Goal: Communication & Community: Connect with others

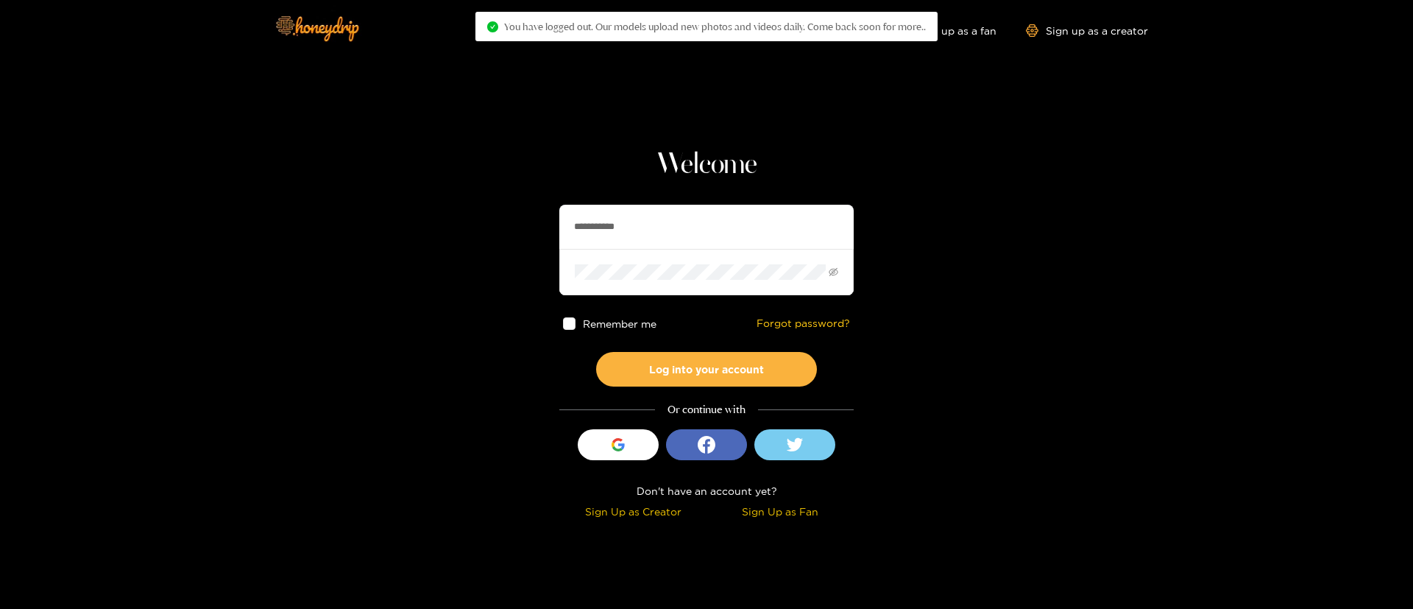
click at [704, 222] on input "**********" at bounding box center [706, 227] width 294 height 44
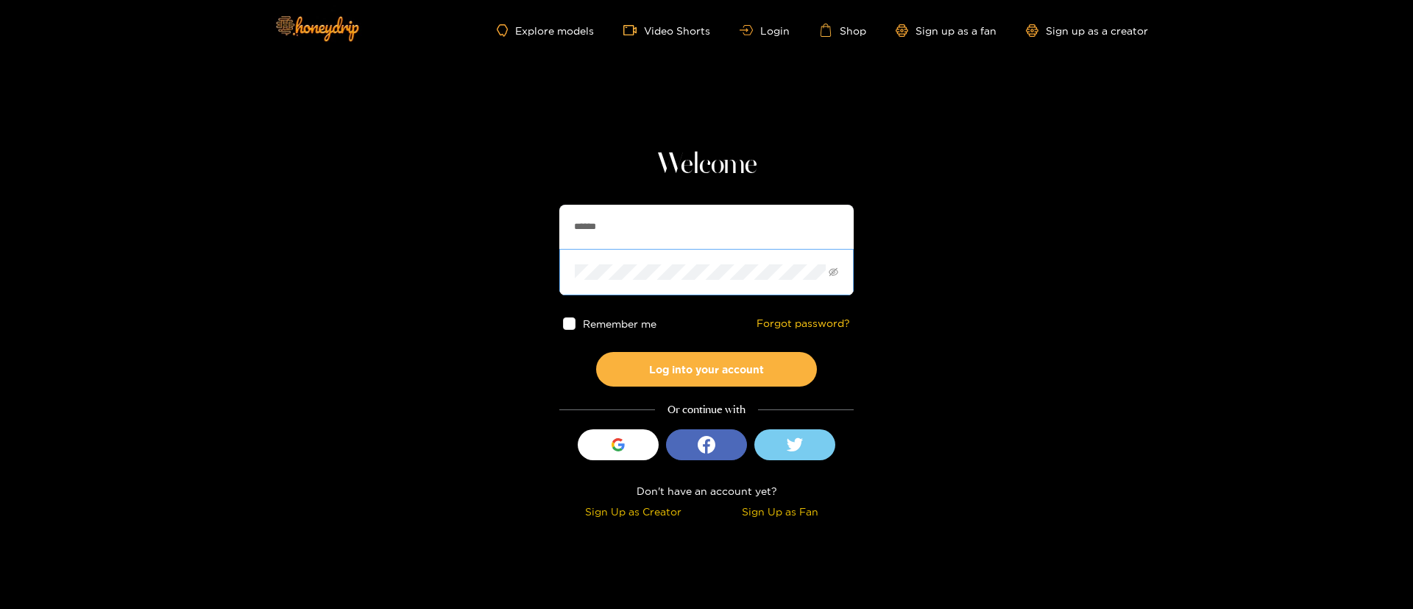
type input "**********"
click at [691, 361] on button "Log into your account" at bounding box center [706, 369] width 221 height 35
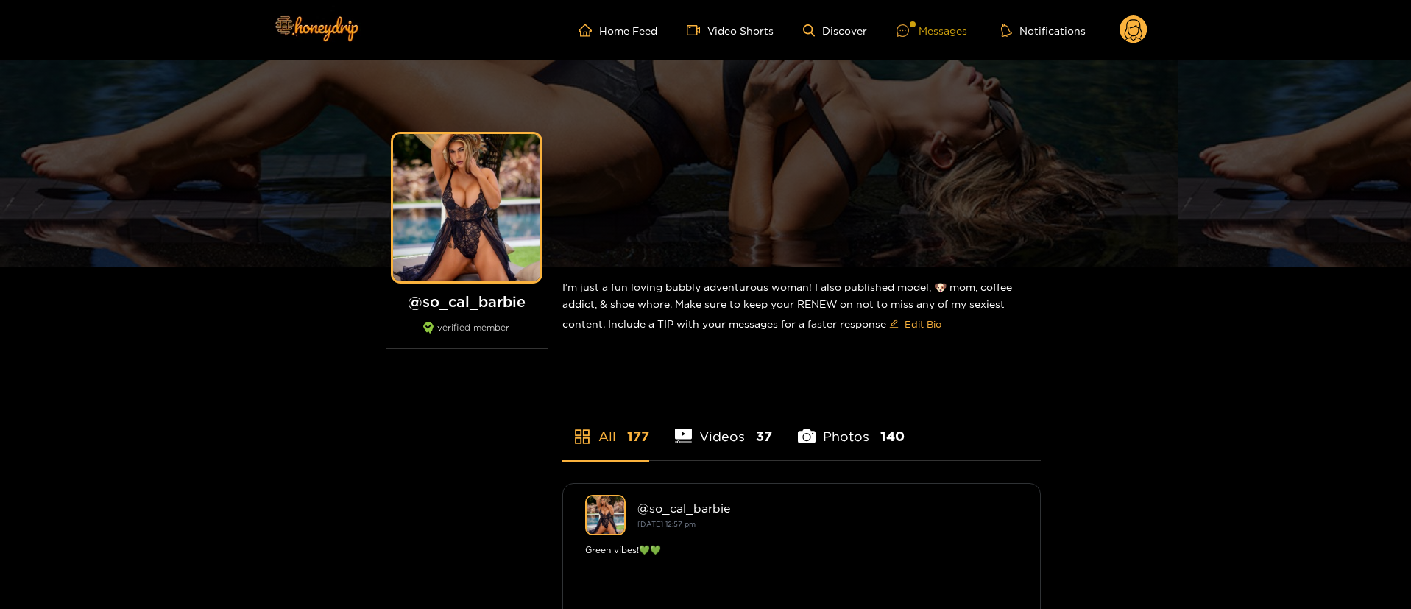
click at [949, 26] on div "Messages" at bounding box center [931, 30] width 71 height 17
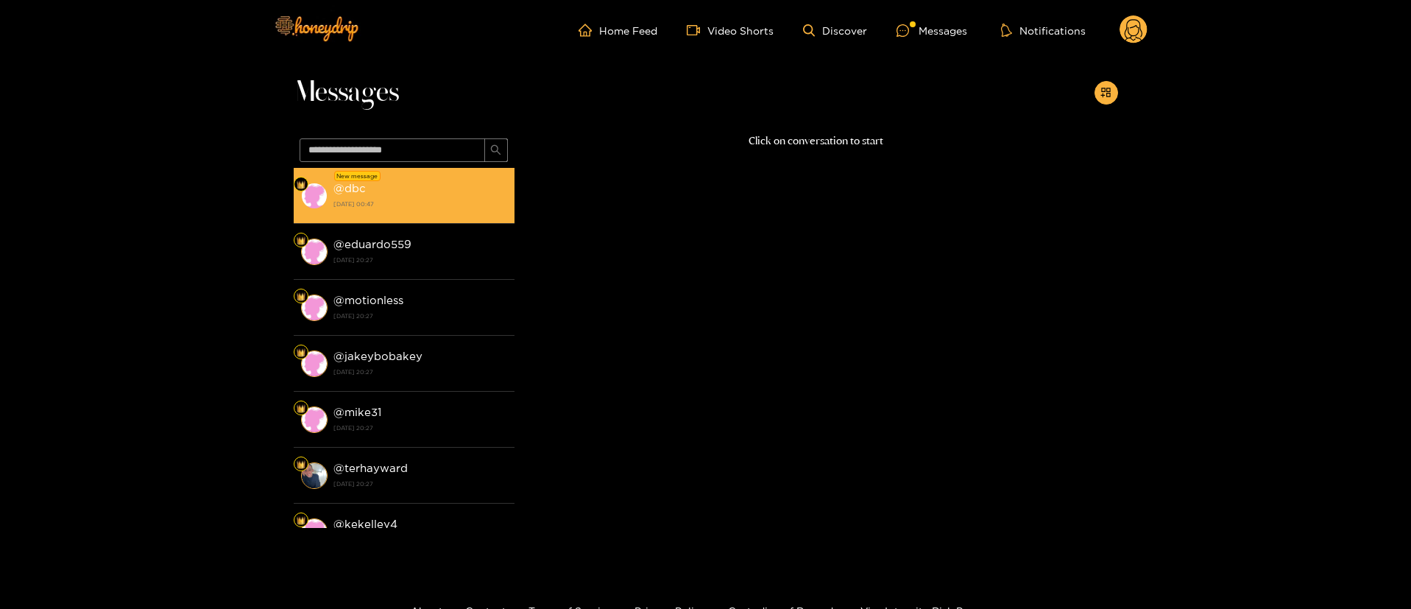
click at [369, 178] on div "New message" at bounding box center [357, 176] width 46 height 10
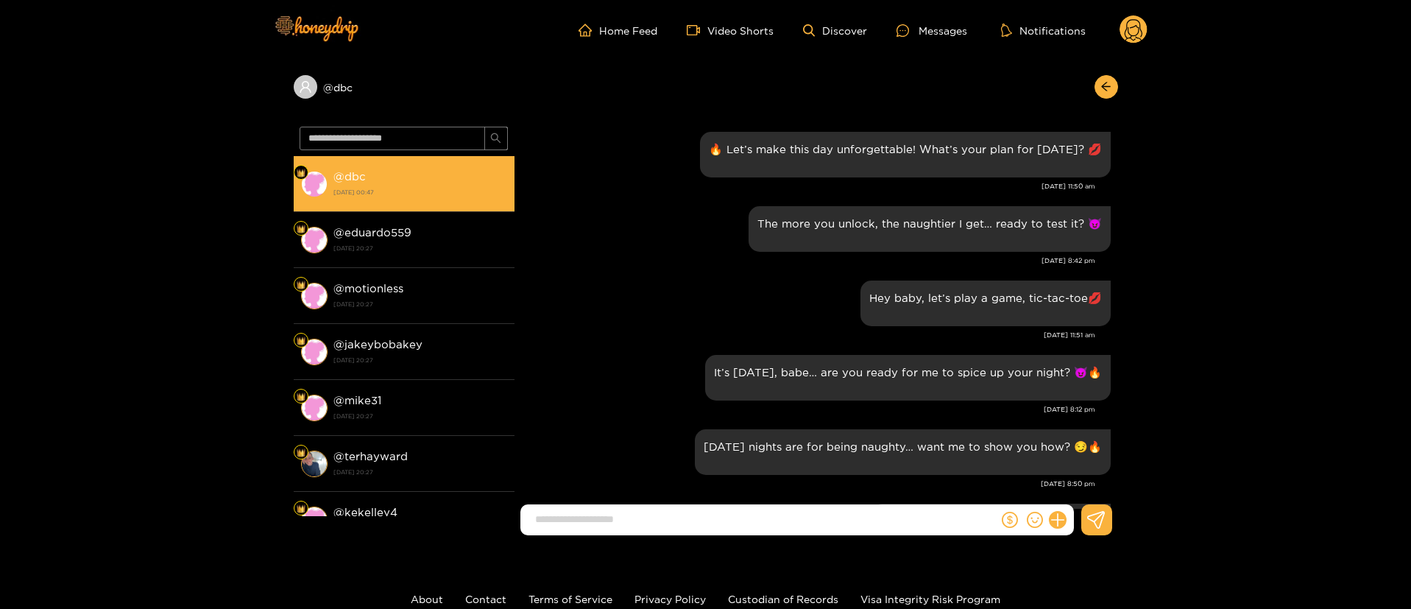
scroll to position [1997, 0]
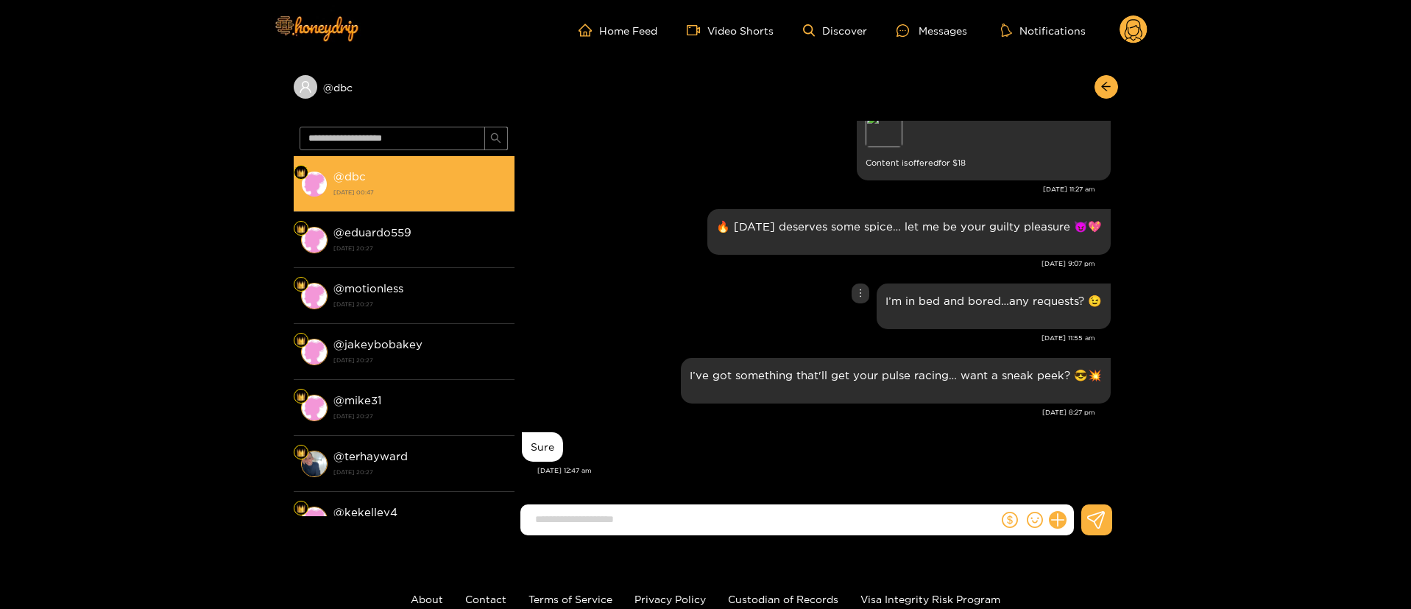
click at [621, 311] on div "I’m in bed and bored…any requests? 😉" at bounding box center [816, 306] width 589 height 53
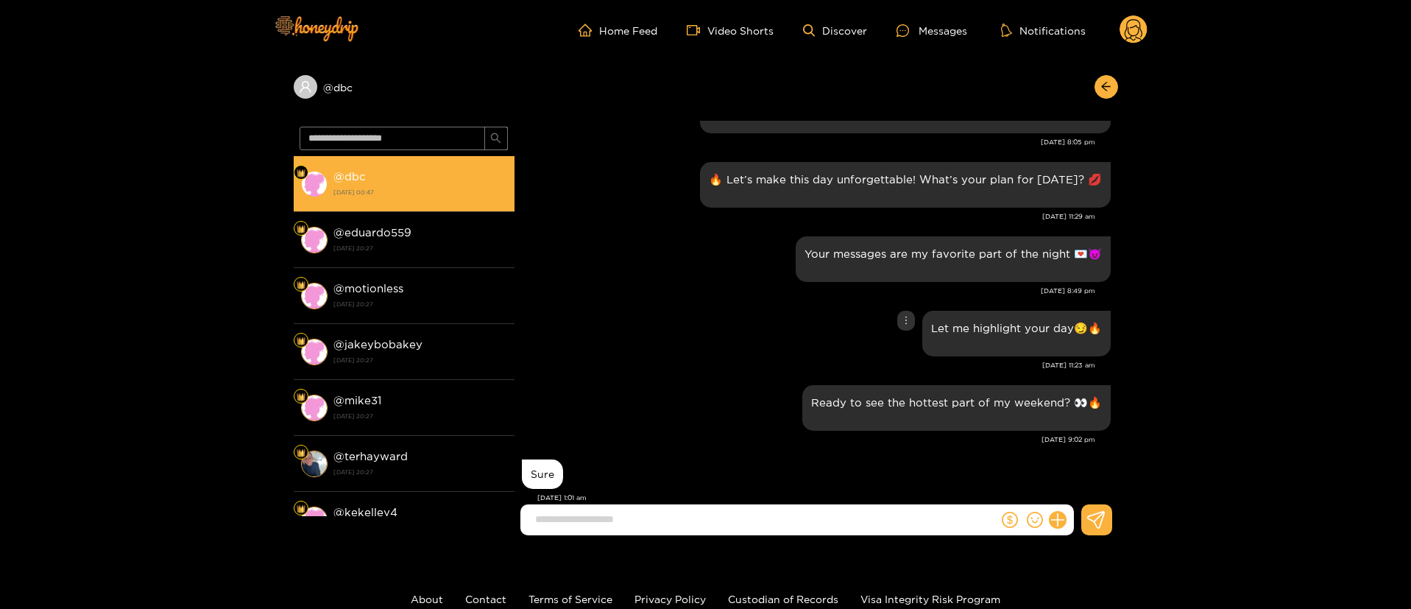
scroll to position [0, 0]
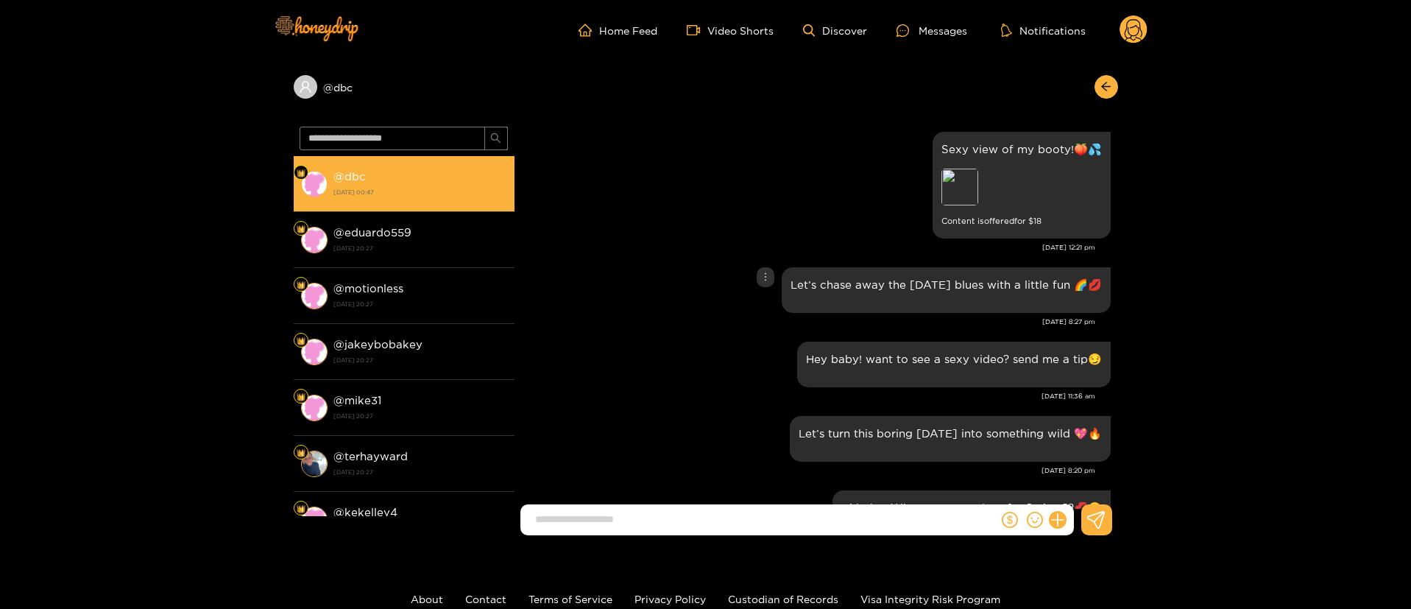
click at [631, 304] on div "Let’s chase away the [DATE] blues with a little fun 🌈💋" at bounding box center [816, 289] width 589 height 53
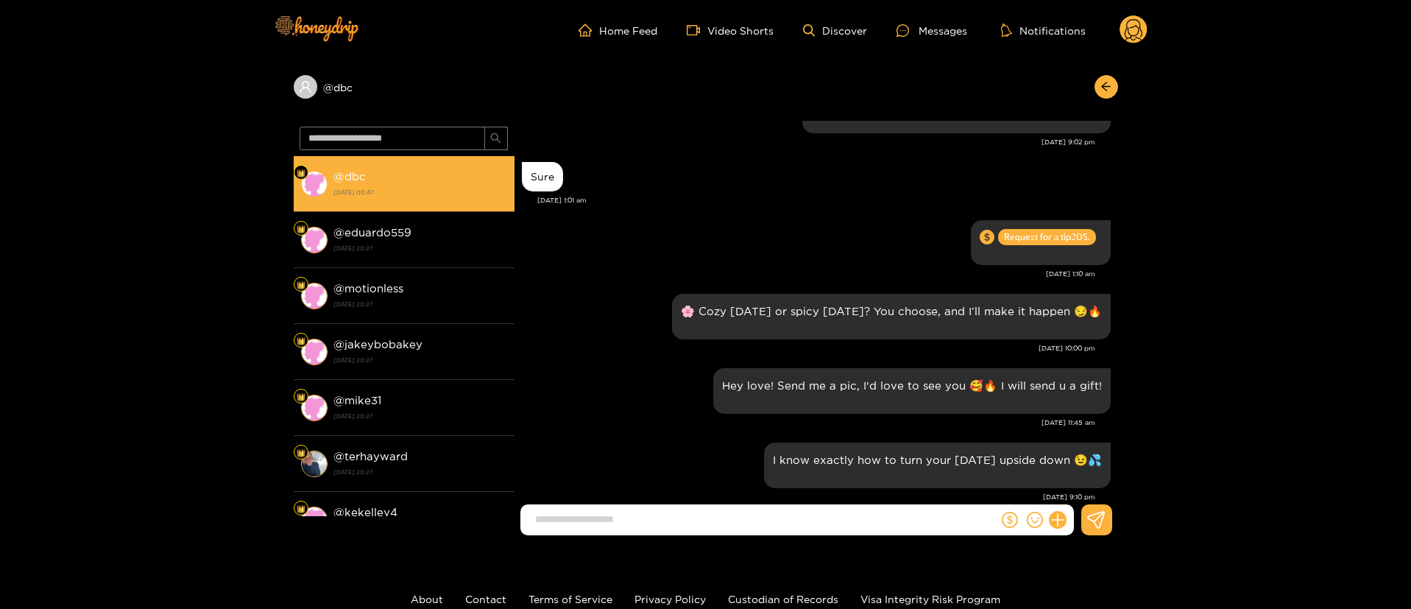
scroll to position [2517, 0]
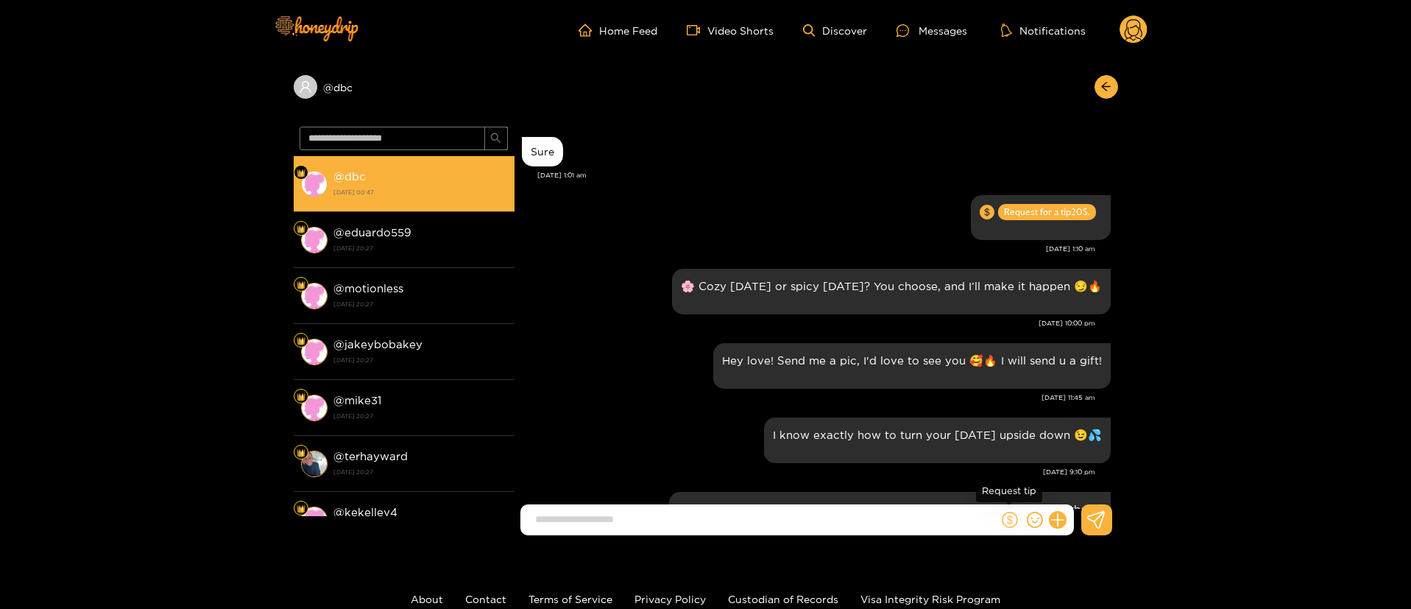
click at [1014, 521] on icon "dollar" at bounding box center [1010, 519] width 16 height 16
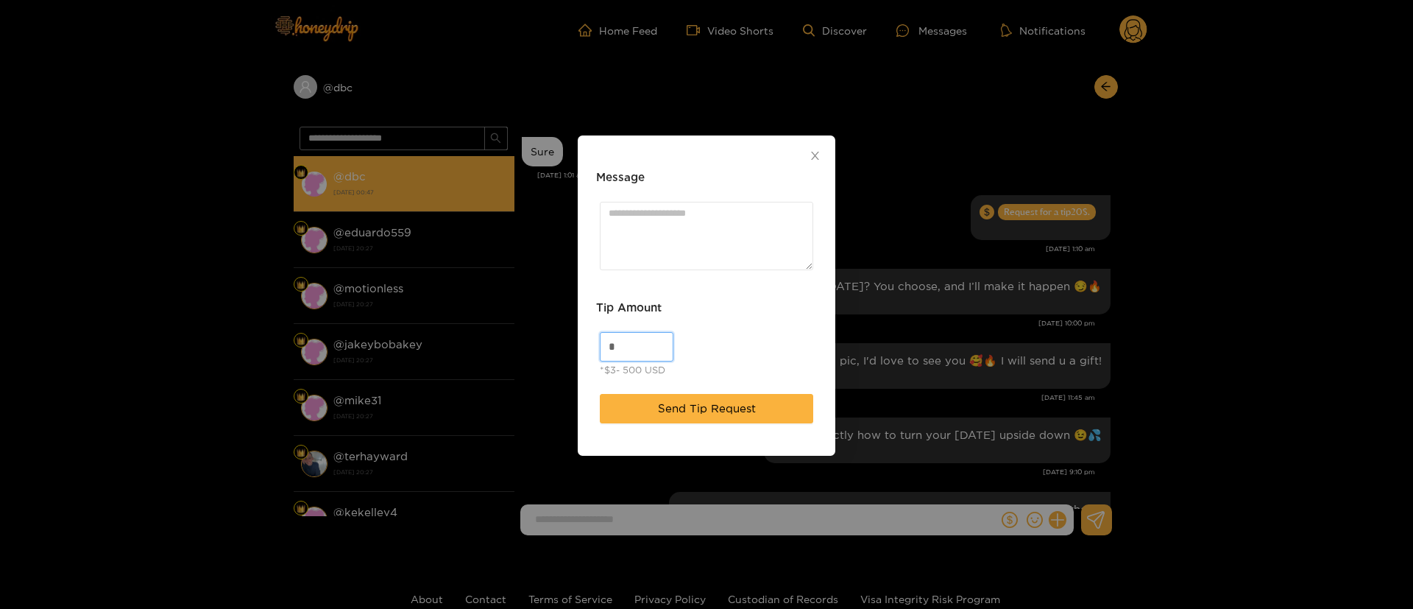
drag, startPoint x: 614, startPoint y: 343, endPoint x: 414, endPoint y: 351, distance: 200.3
click at [414, 351] on div "Message Tip Amount * *$3- 500 USD Send Tip Request" at bounding box center [706, 304] width 1413 height 609
type input "**"
click at [720, 216] on textarea "Message" at bounding box center [706, 236] width 213 height 68
paste textarea "****"
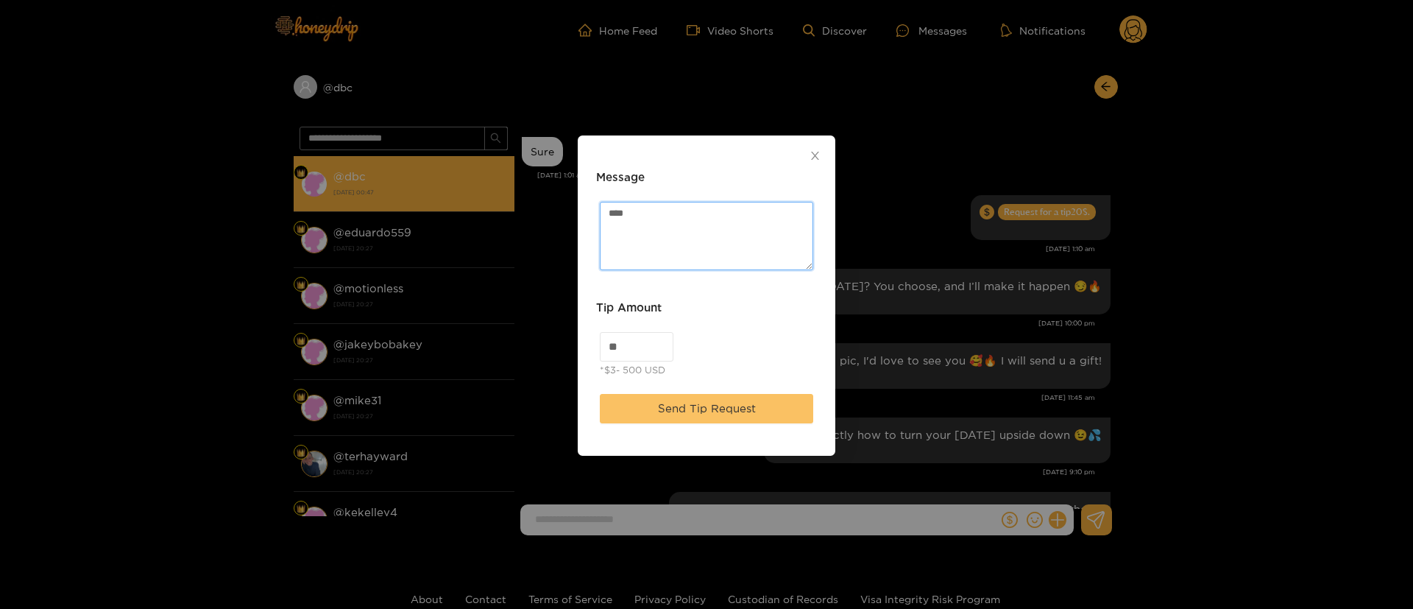
type textarea "****"
click at [737, 403] on span "Send Tip Request" at bounding box center [707, 409] width 98 height 18
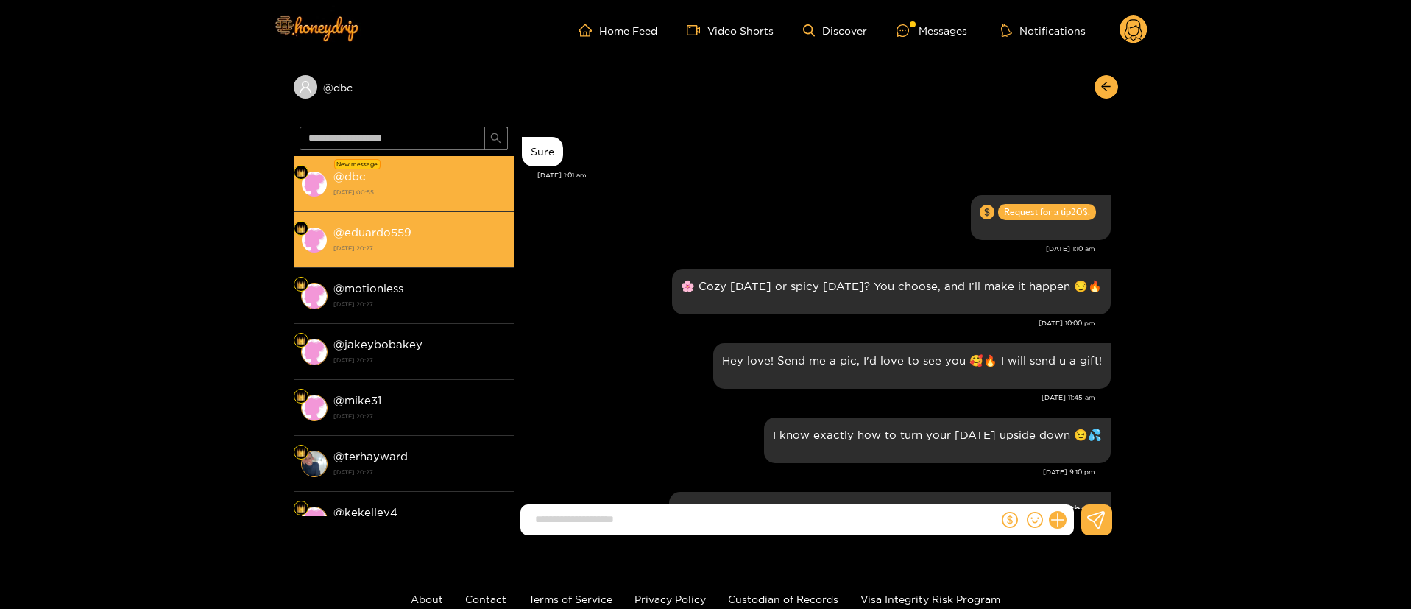
click at [423, 222] on li "@ eduardo559 [DATE] 20:27" at bounding box center [404, 240] width 221 height 56
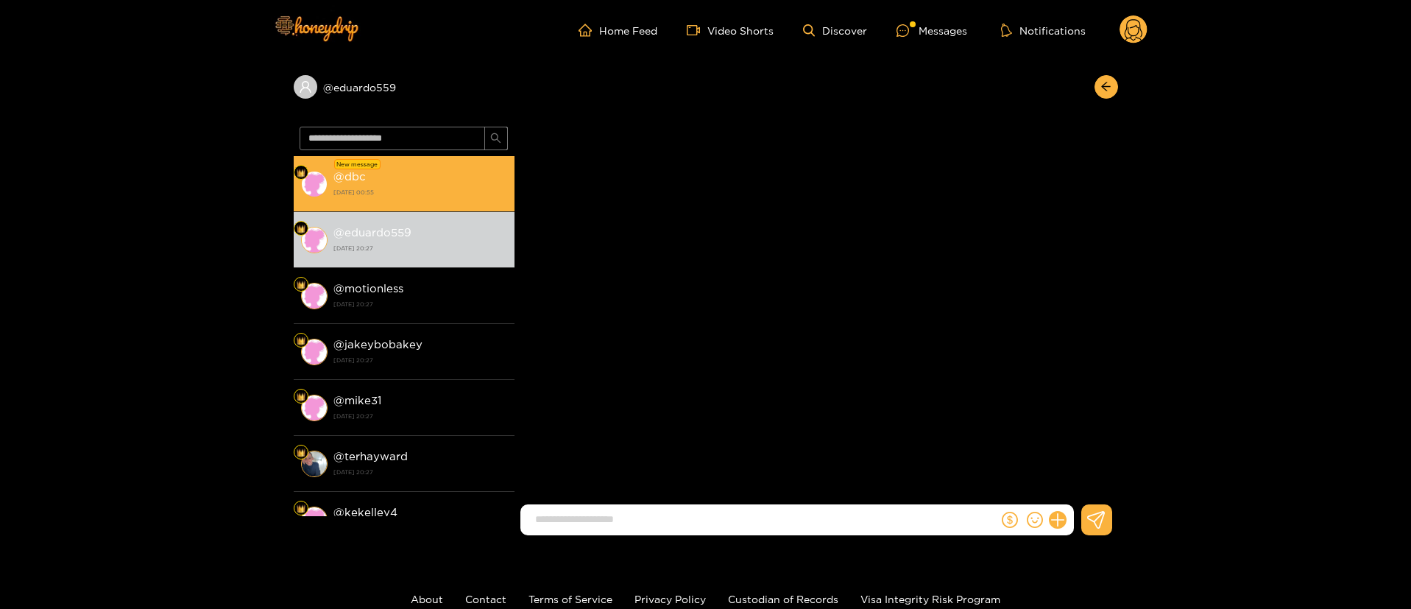
click at [423, 198] on strong "[DATE] 00:55" at bounding box center [420, 191] width 174 height 13
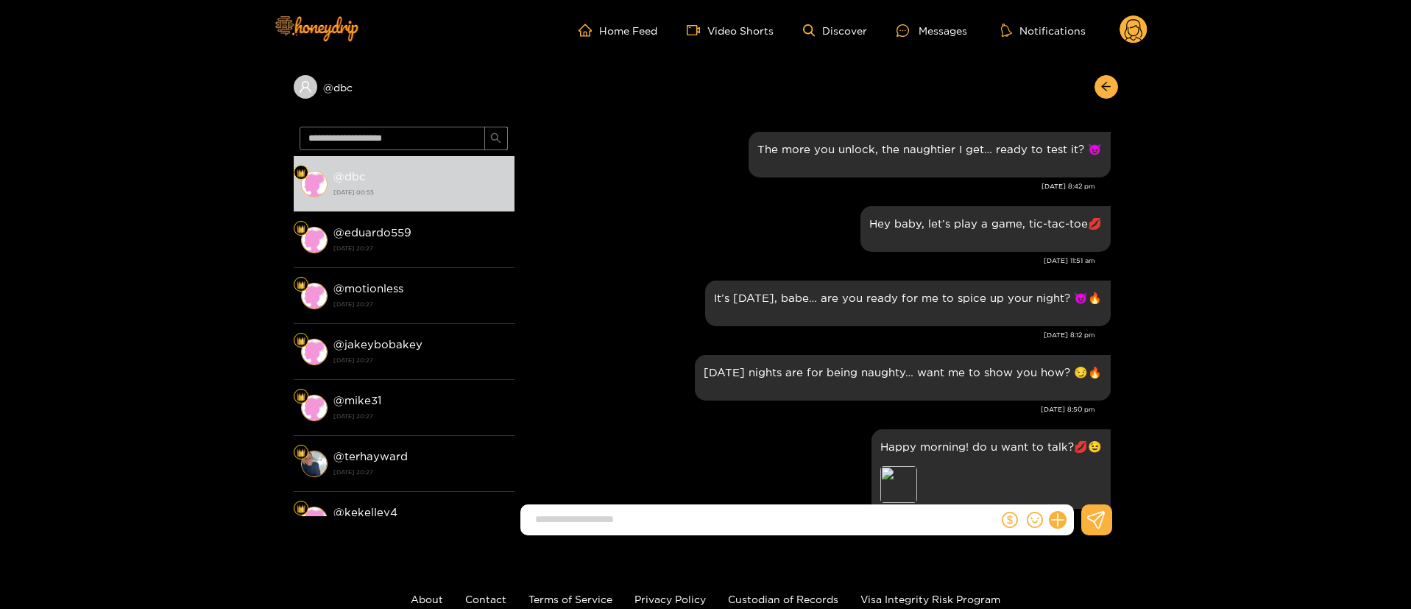
click at [626, 259] on div "[DATE] 11:51 am" at bounding box center [808, 260] width 573 height 10
click at [581, 357] on div "[DATE] nights are for being naughty… want me to show you how? 😏🔥" at bounding box center [816, 377] width 589 height 53
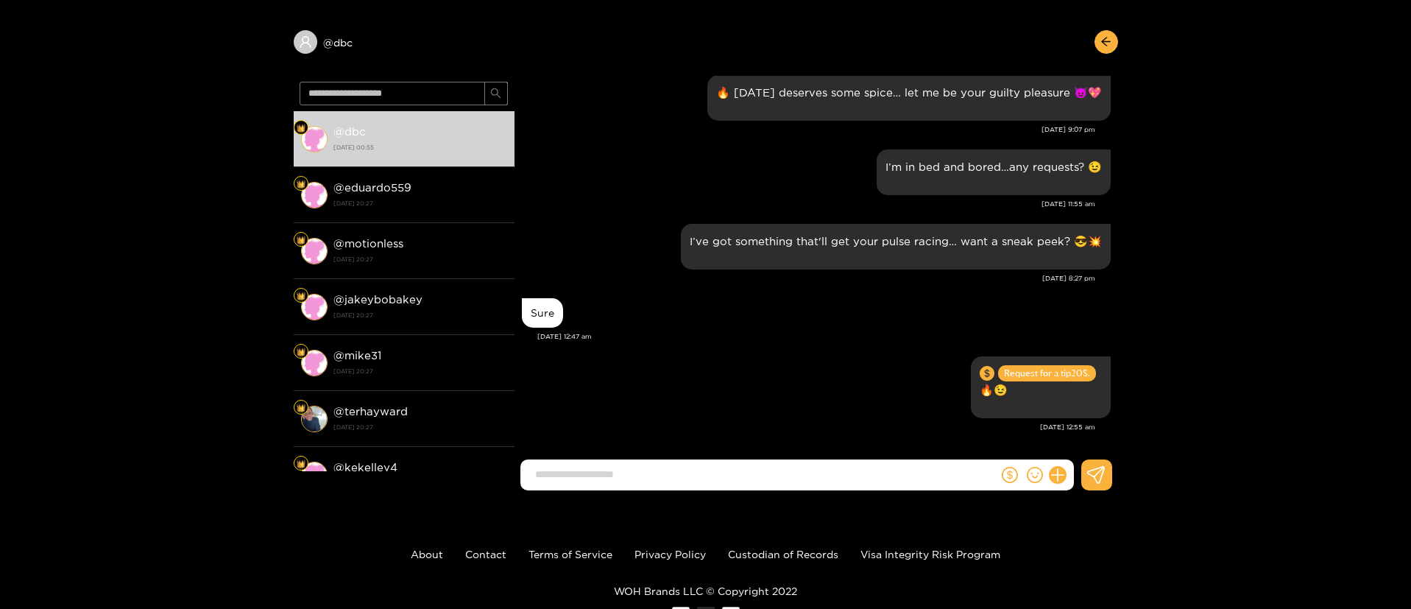
scroll to position [2013, 0]
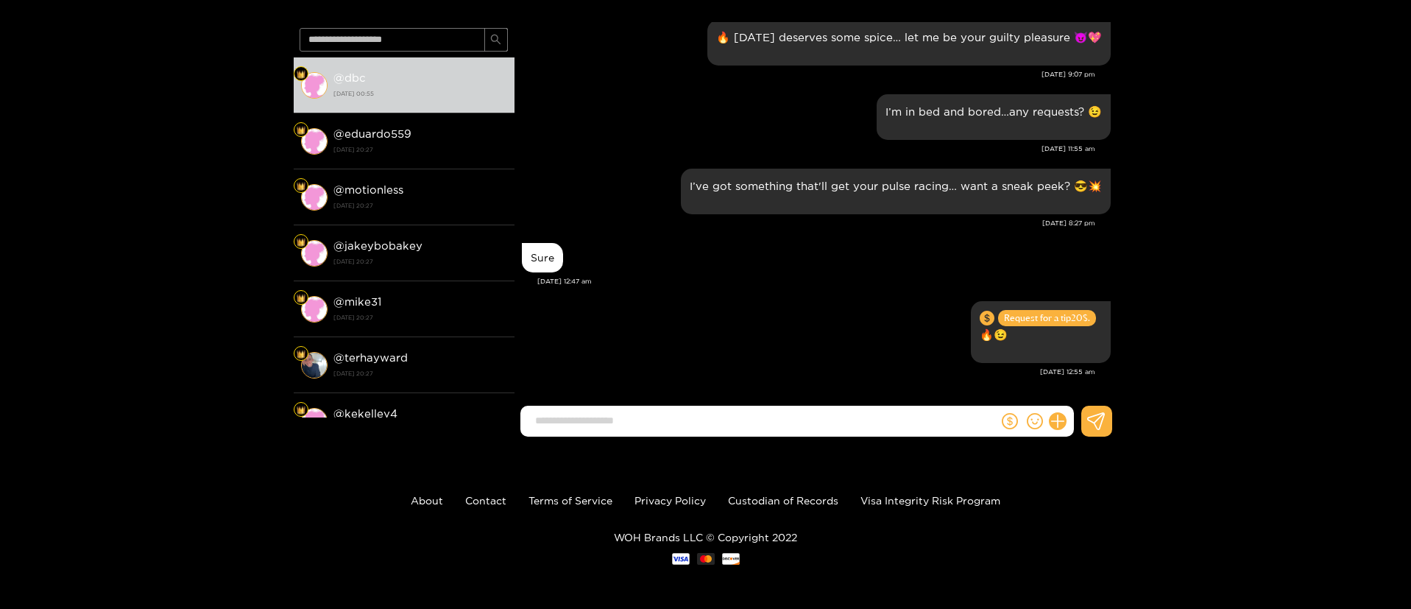
click at [1169, 197] on div "@ dbc @ dbc [DATE] 00:55 @ eduardo559 [DATE] 20:27 @ motionless [DATE] 20:27 @ …" at bounding box center [705, 205] width 1411 height 486
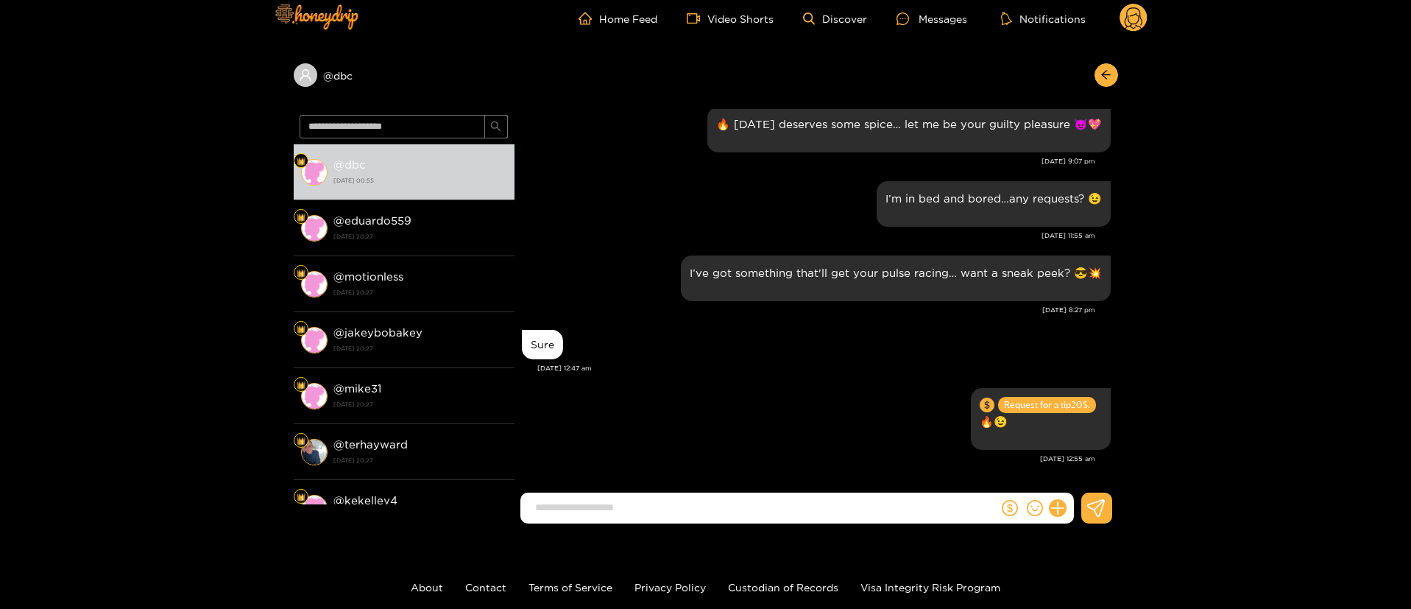
scroll to position [0, 0]
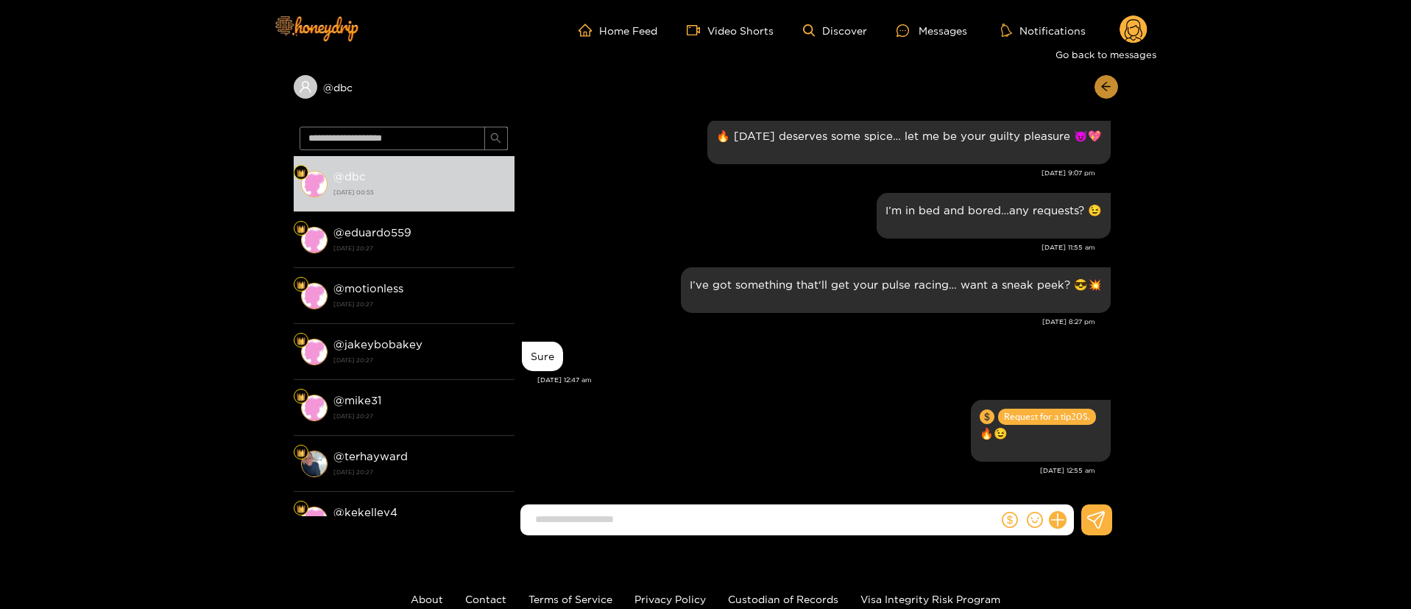
click at [1099, 88] on button "button" at bounding box center [1106, 87] width 24 height 24
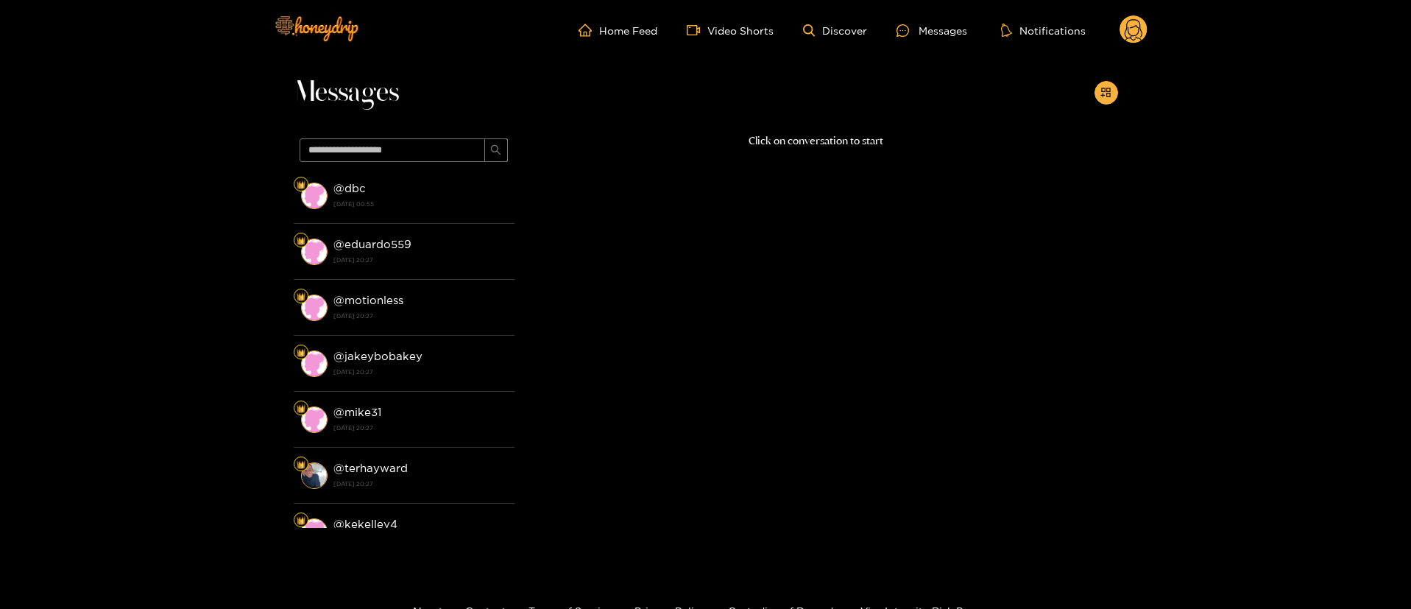
click at [1138, 19] on circle at bounding box center [1133, 29] width 28 height 28
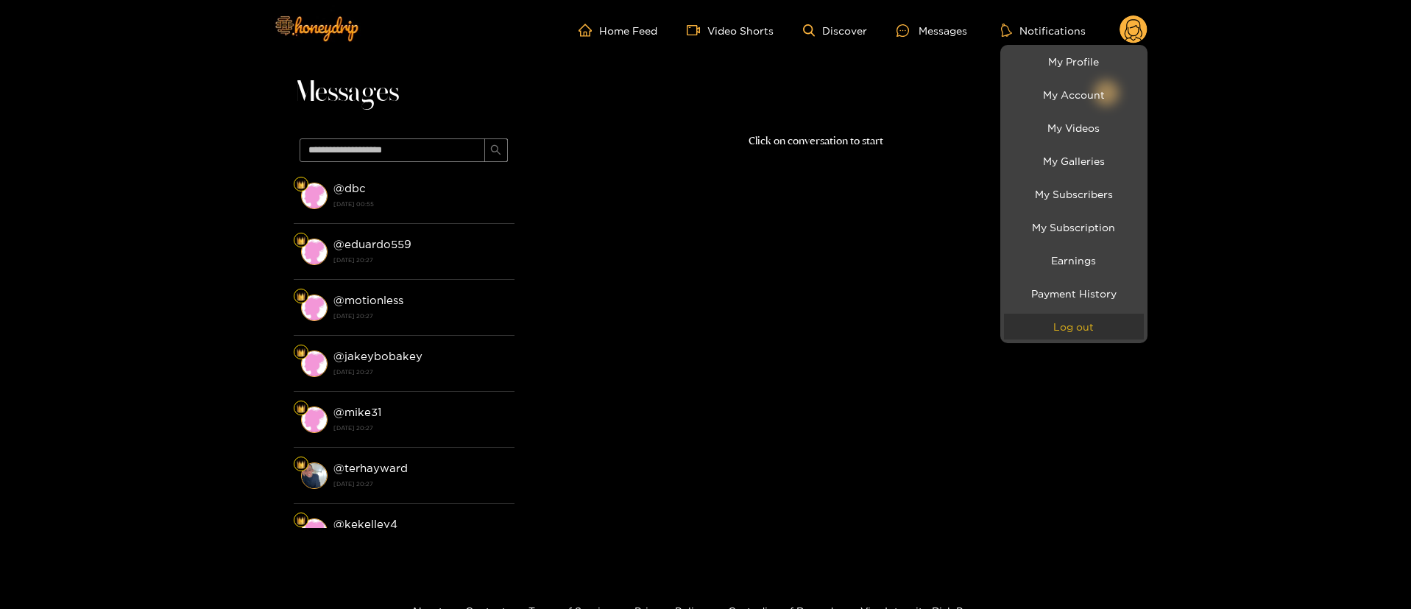
click at [1094, 320] on button "Log out" at bounding box center [1074, 326] width 140 height 26
